Goal: Information Seeking & Learning: Stay updated

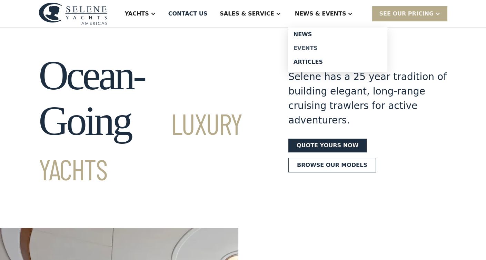
click at [325, 47] on div "Events" at bounding box center [338, 49] width 88 height 6
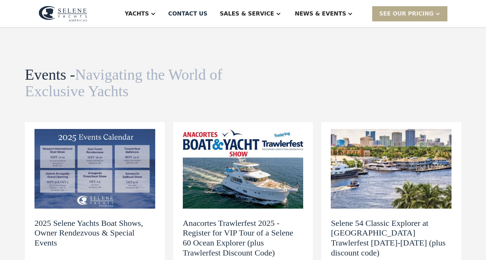
click at [104, 171] on img at bounding box center [95, 169] width 121 height 80
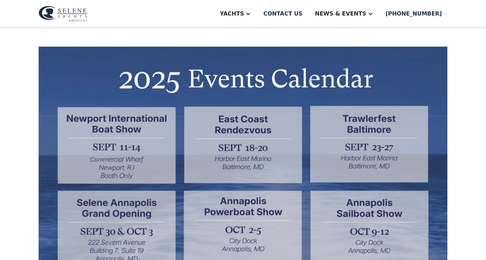
scroll to position [187, 0]
